Goal: Transaction & Acquisition: Purchase product/service

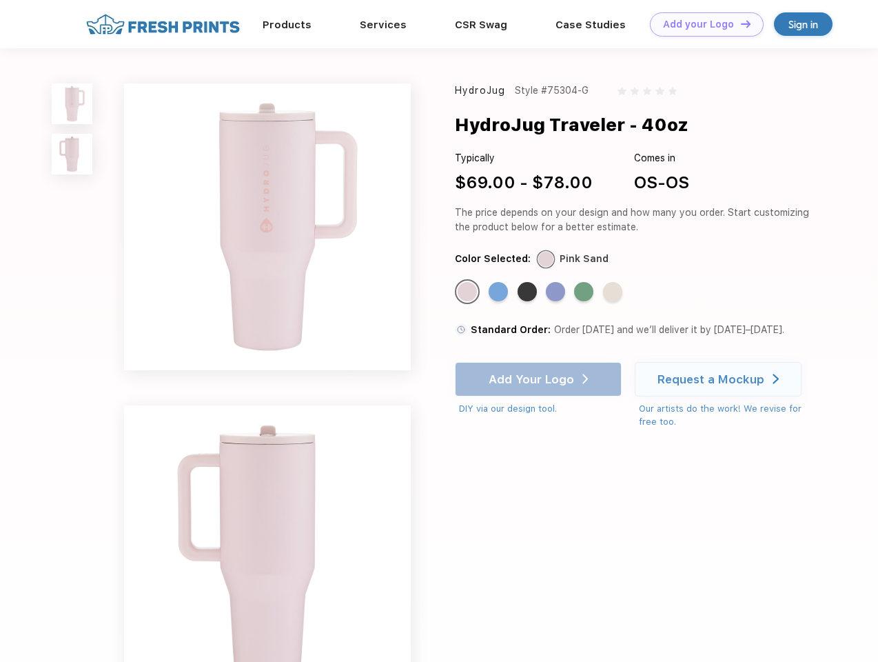
click at [702, 24] on link "Add your Logo Design Tool" at bounding box center [707, 24] width 114 height 24
click at [0, 0] on div "Design Tool" at bounding box center [0, 0] width 0 height 0
click at [740, 23] on link "Add your Logo Design Tool" at bounding box center [707, 24] width 114 height 24
click at [72, 103] on img at bounding box center [72, 103] width 41 height 41
click at [72, 154] on img at bounding box center [72, 154] width 41 height 41
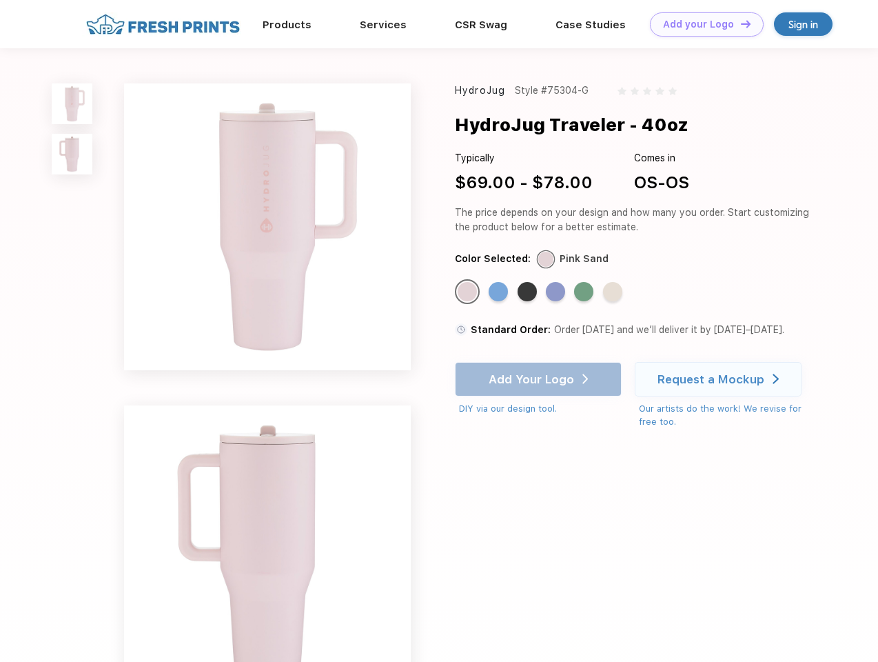
click at [469, 292] on div "Standard Color" at bounding box center [467, 291] width 19 height 19
click at [500, 292] on div "Standard Color" at bounding box center [498, 291] width 19 height 19
click at [529, 292] on div "Standard Color" at bounding box center [527, 291] width 19 height 19
click at [557, 292] on div "Standard Color" at bounding box center [555, 291] width 19 height 19
click at [585, 292] on div "Standard Color" at bounding box center [583, 291] width 19 height 19
